Goal: Transaction & Acquisition: Purchase product/service

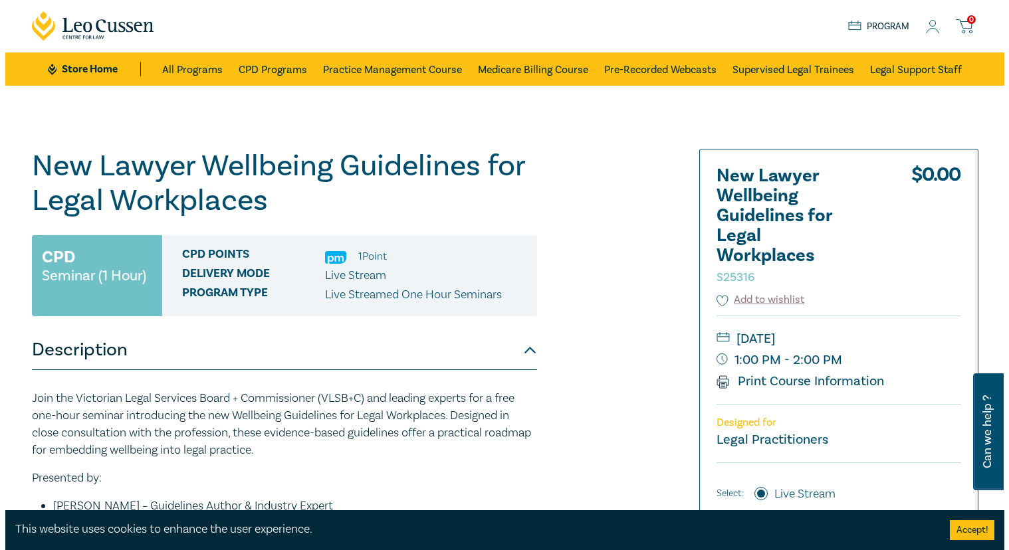
scroll to position [266, 0]
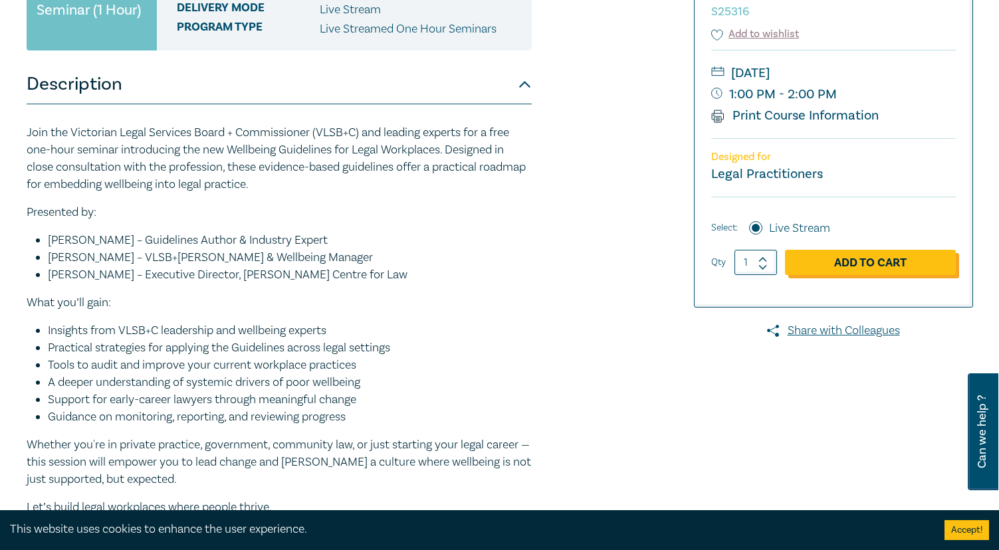
click at [861, 258] on link "Add to Cart" at bounding box center [870, 262] width 171 height 25
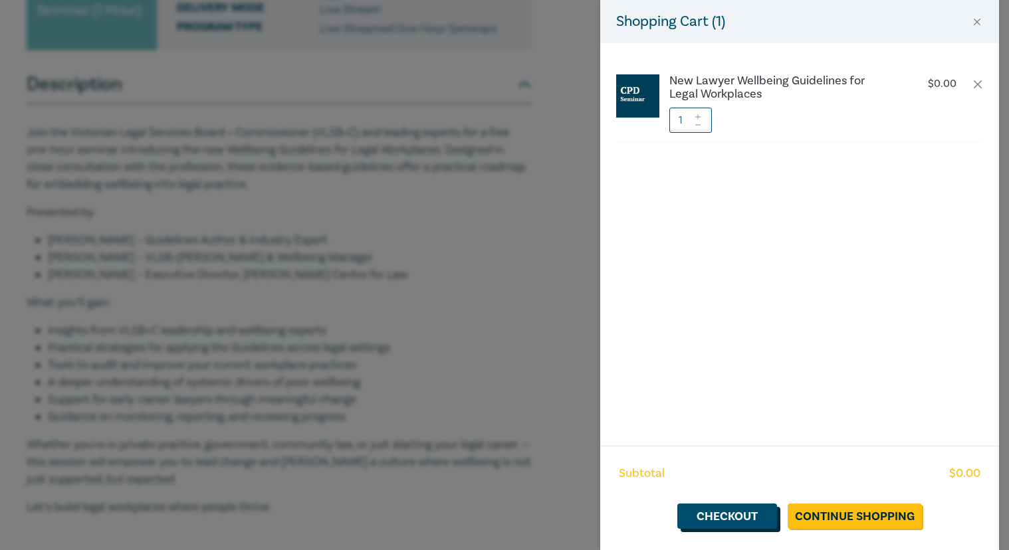
click at [734, 518] on link "Checkout" at bounding box center [727, 516] width 100 height 25
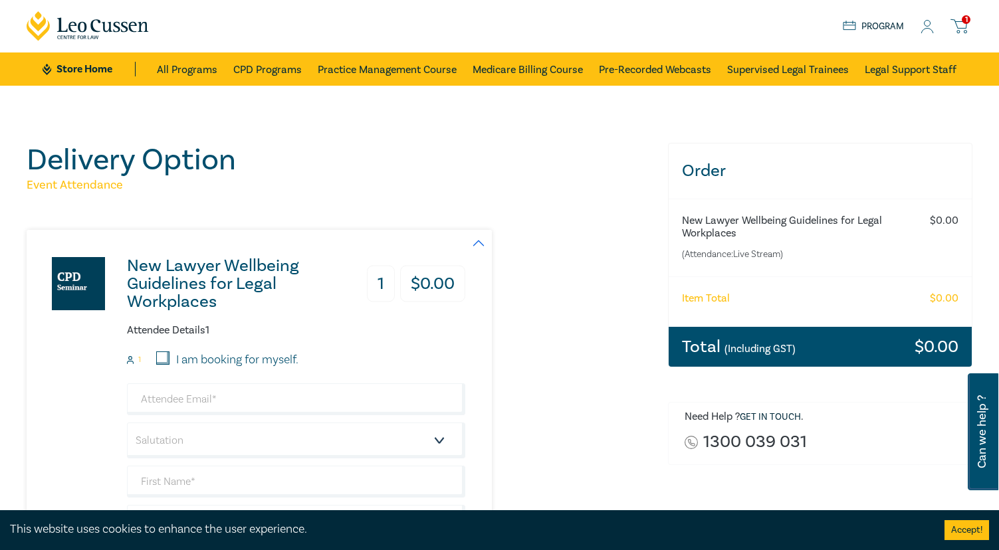
click at [159, 358] on input "I am booking for myself." at bounding box center [162, 357] width 13 height 13
checkbox input "true"
type input "[EMAIL_ADDRESS][DOMAIN_NAME]"
type input "[PERSON_NAME]"
type input "Cook"
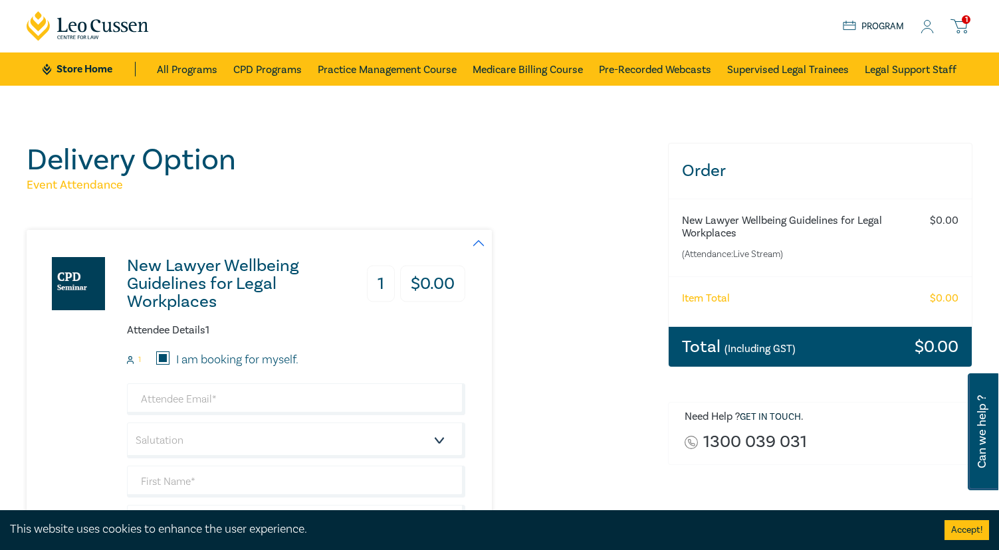
type input "Taussig [PERSON_NAME]"
type input "411763645"
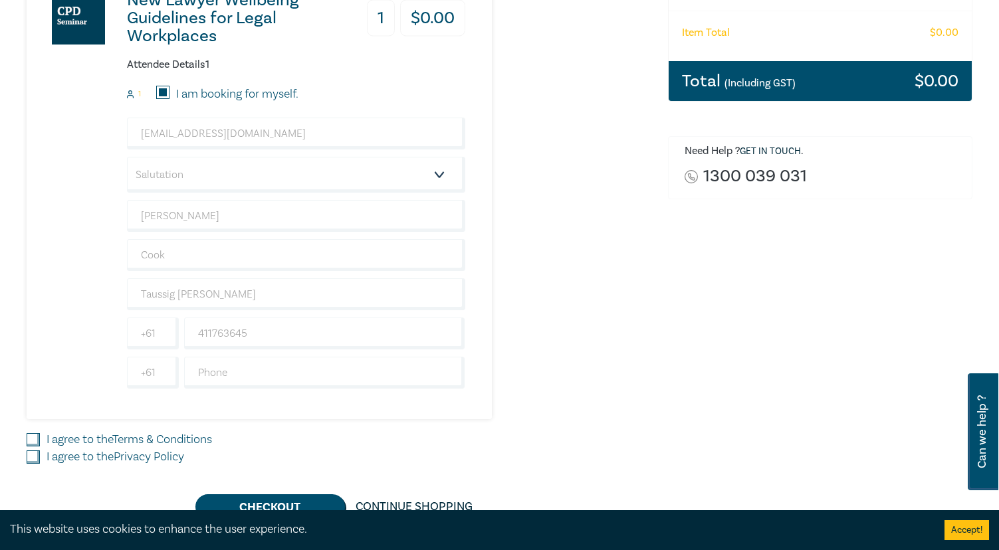
scroll to position [332, 0]
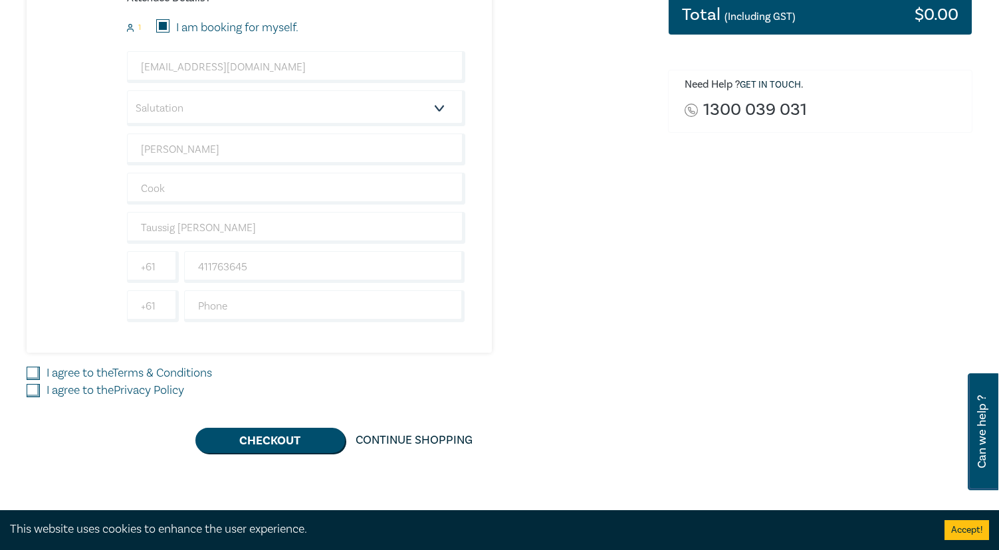
click at [33, 370] on input "I agree to the Terms & Conditions" at bounding box center [33, 373] width 13 height 13
checkbox input "true"
click at [33, 391] on input "I agree to the Privacy Policy" at bounding box center [33, 390] width 13 height 13
checkbox input "true"
click at [270, 441] on button "Checkout" at bounding box center [269, 440] width 149 height 25
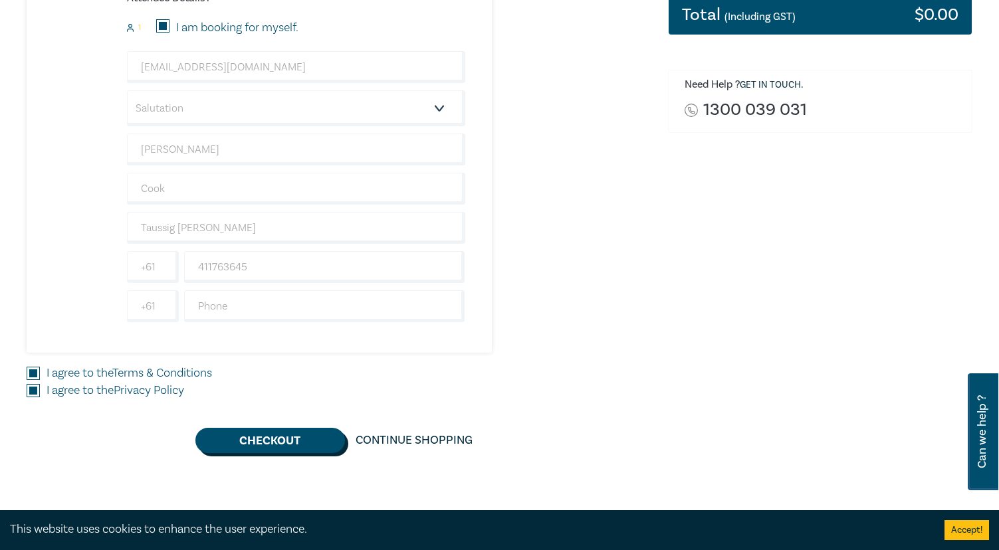
scroll to position [0, 0]
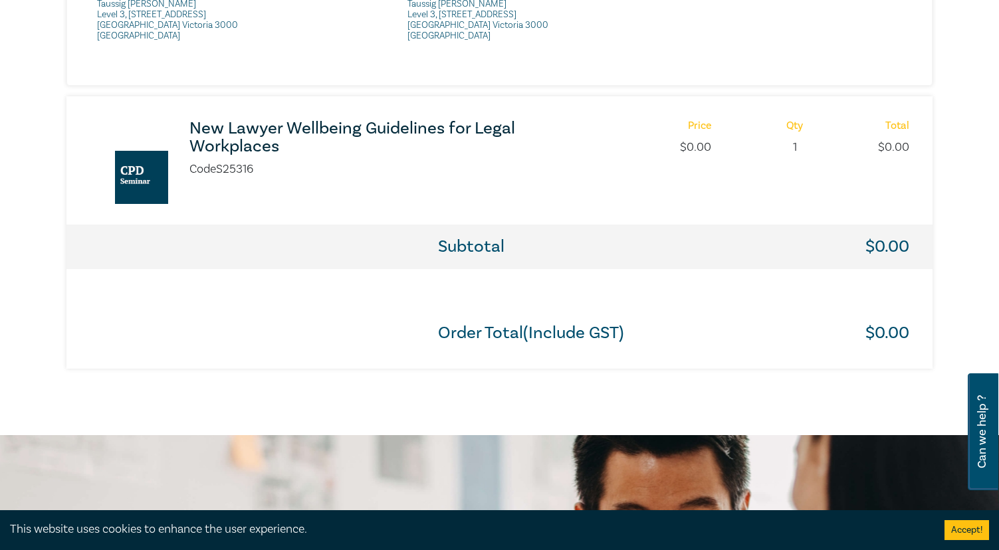
scroll to position [405, 0]
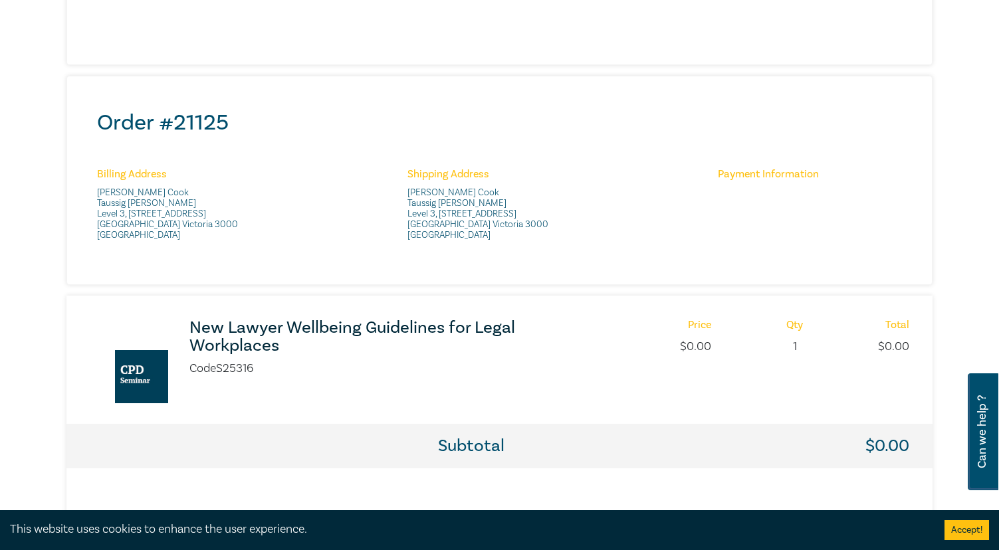
click at [353, 330] on h3 "New Lawyer Wellbeing Guidelines for Legal Workplaces" at bounding box center [365, 337] width 352 height 36
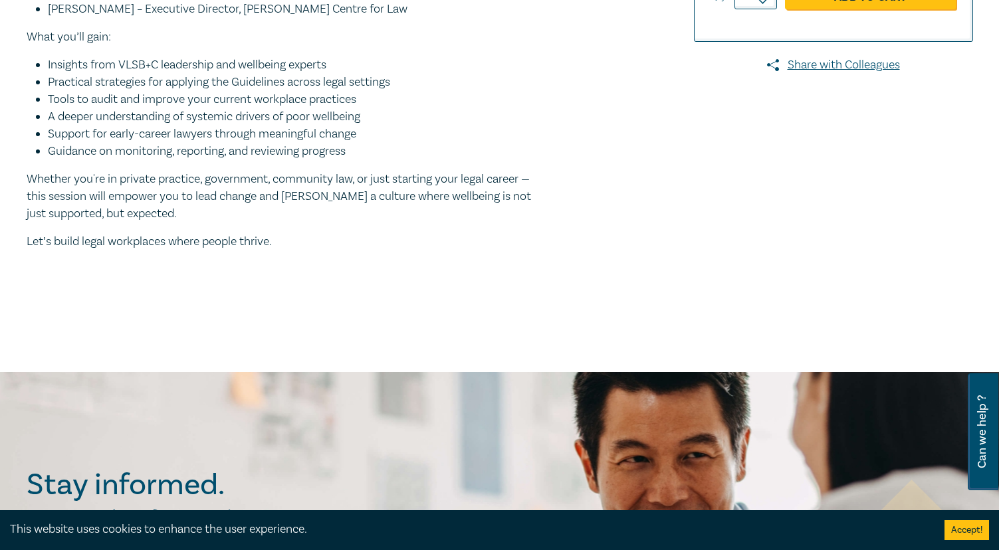
scroll to position [266, 0]
